Goal: Find contact information: Find contact information

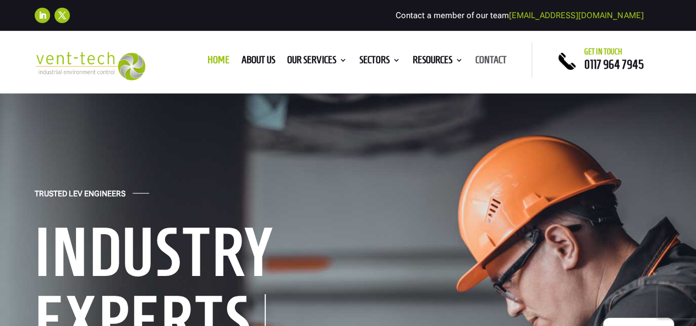
click at [481, 58] on link "Contact" at bounding box center [490, 62] width 31 height 12
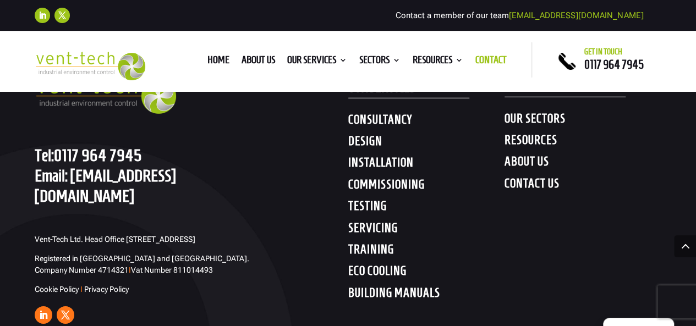
scroll to position [1549, 0]
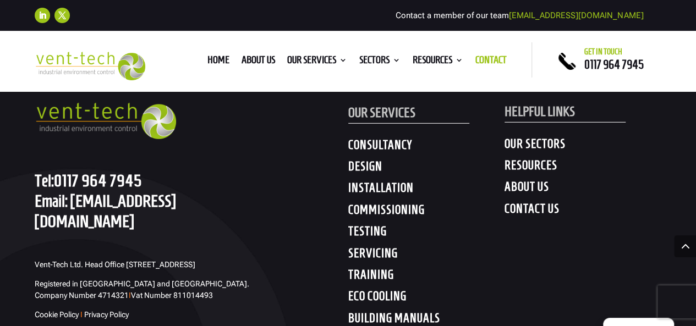
click at [540, 179] on h4 "ABOUT US" at bounding box center [582, 189] width 157 height 20
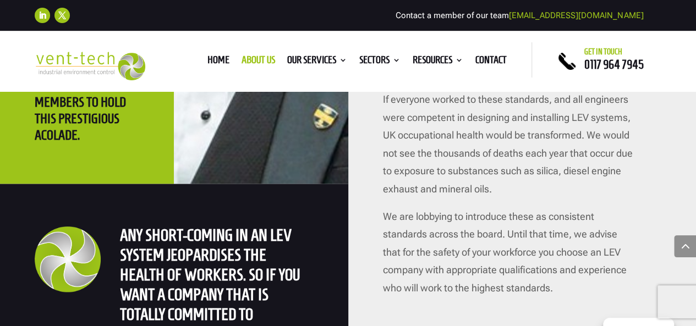
scroll to position [2635, 0]
